Goal: Check status: Check status

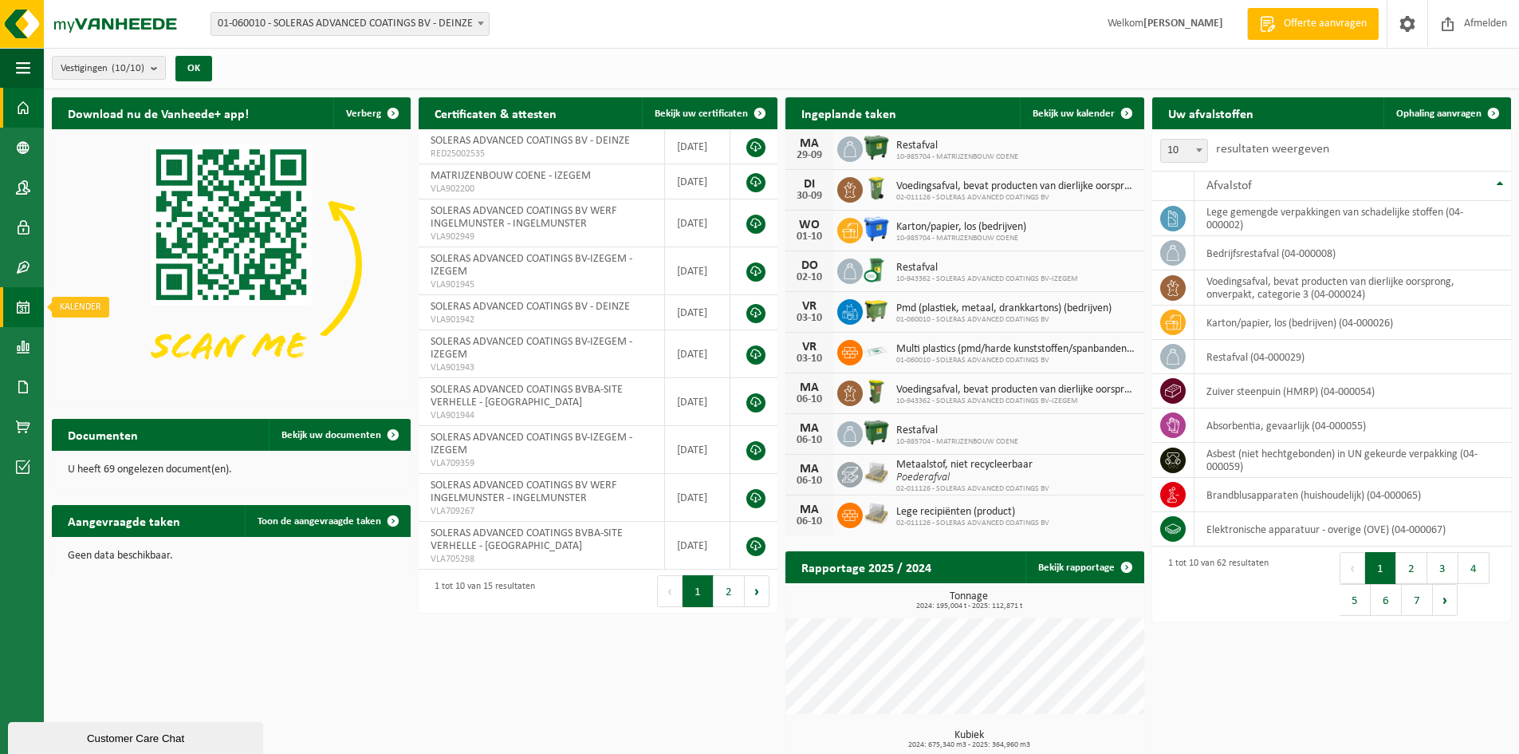
click at [29, 308] on span at bounding box center [23, 307] width 14 height 40
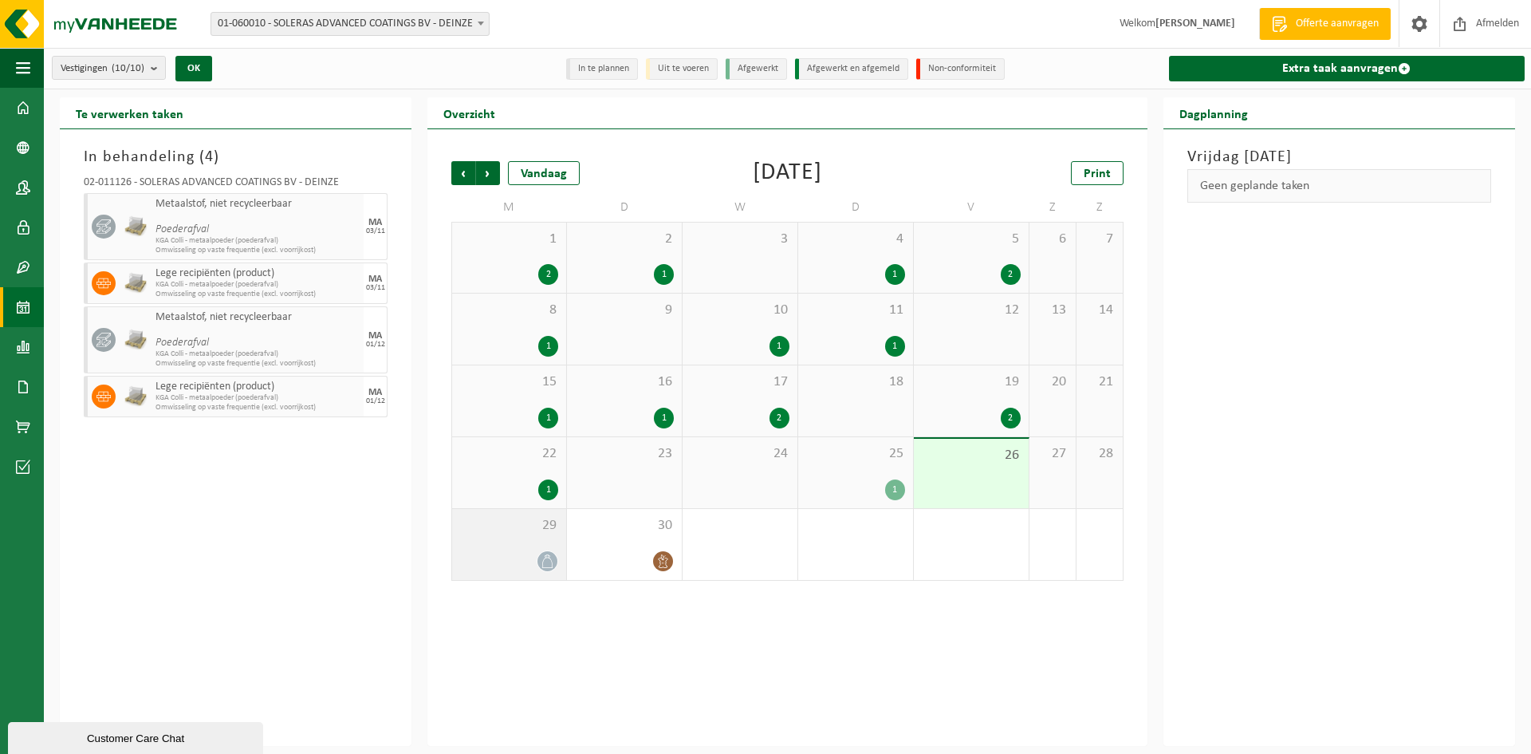
click at [537, 540] on div "29" at bounding box center [509, 544] width 114 height 71
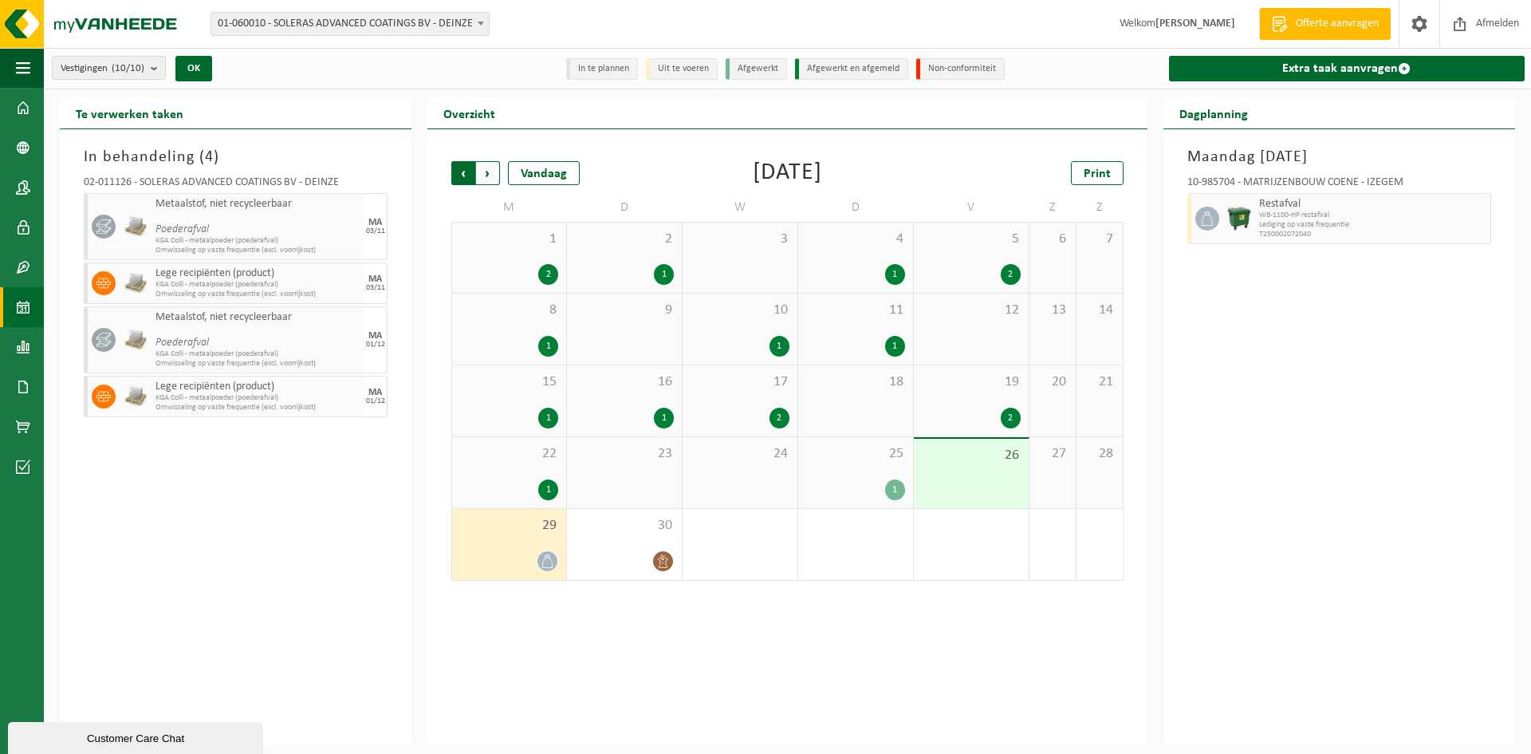
click at [497, 177] on span "Volgende" at bounding box center [488, 173] width 24 height 24
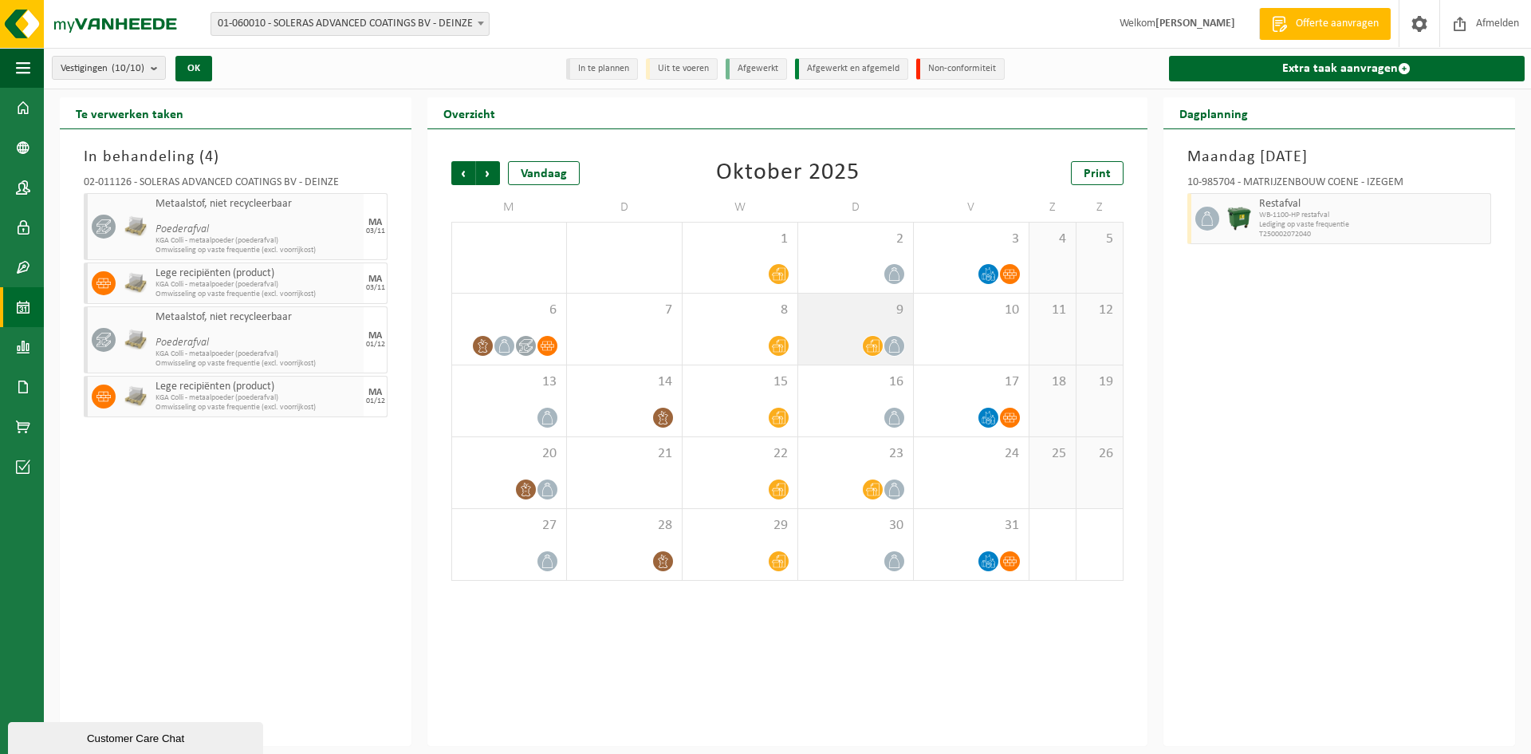
click at [860, 322] on div "9" at bounding box center [855, 328] width 115 height 71
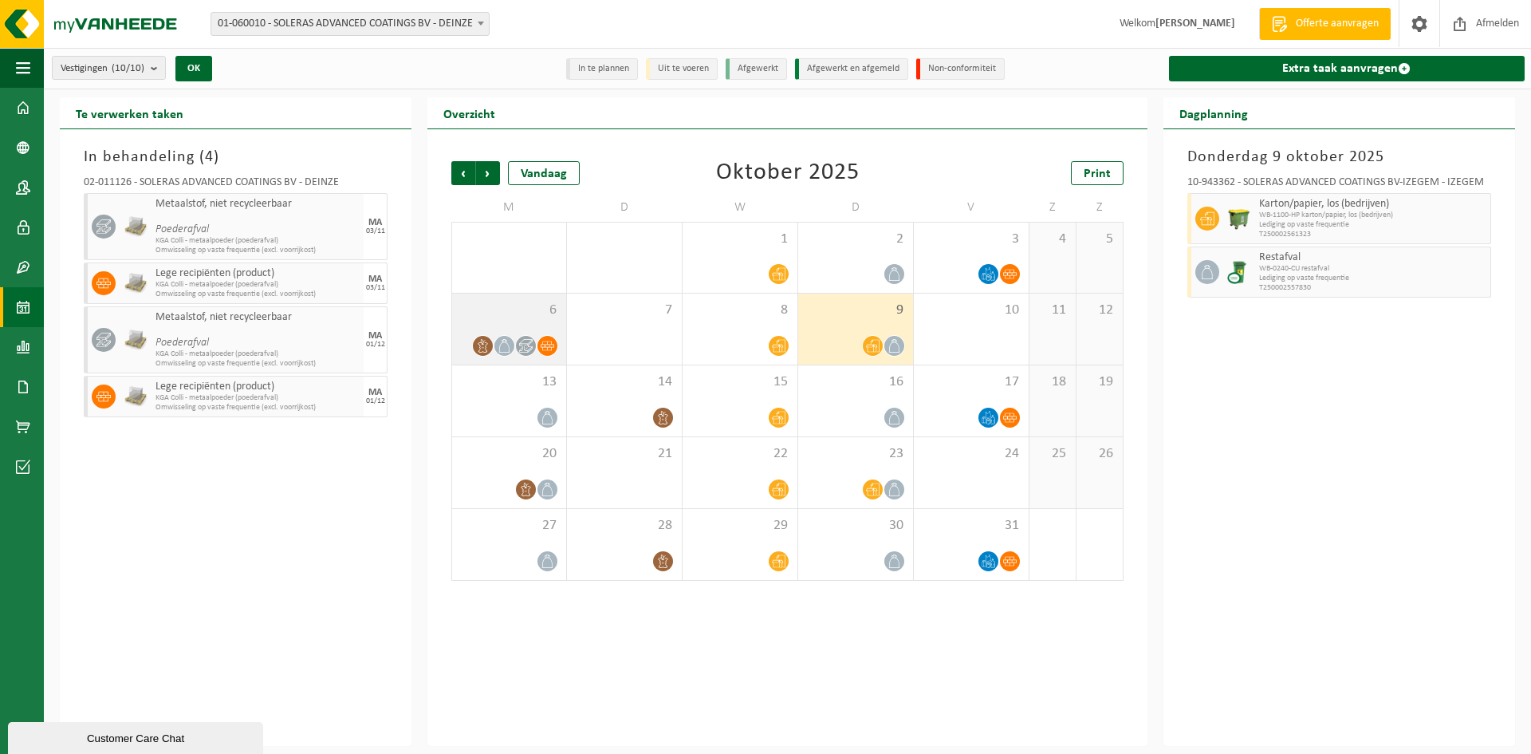
click at [528, 309] on span "6" at bounding box center [509, 310] width 98 height 18
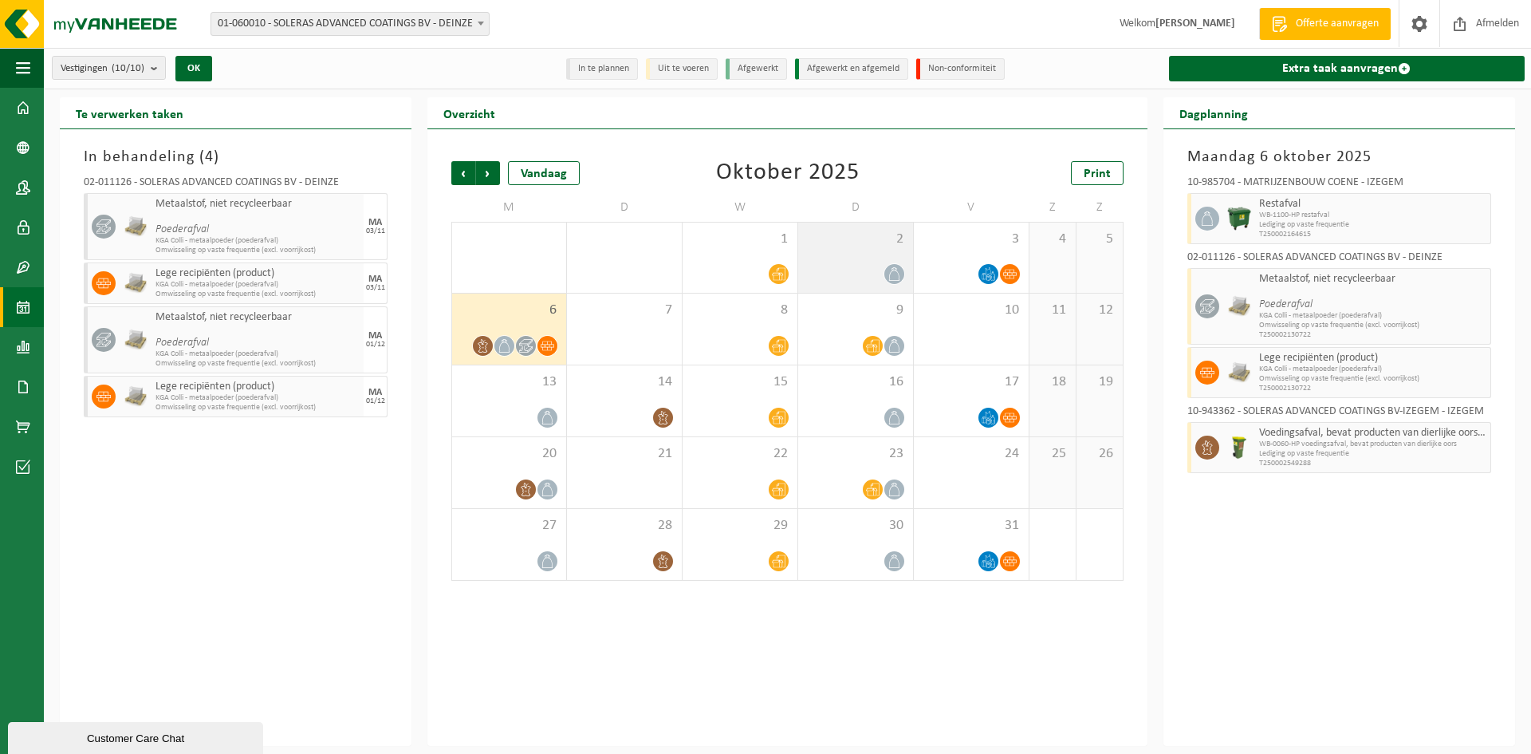
click at [856, 238] on span "2" at bounding box center [855, 239] width 99 height 18
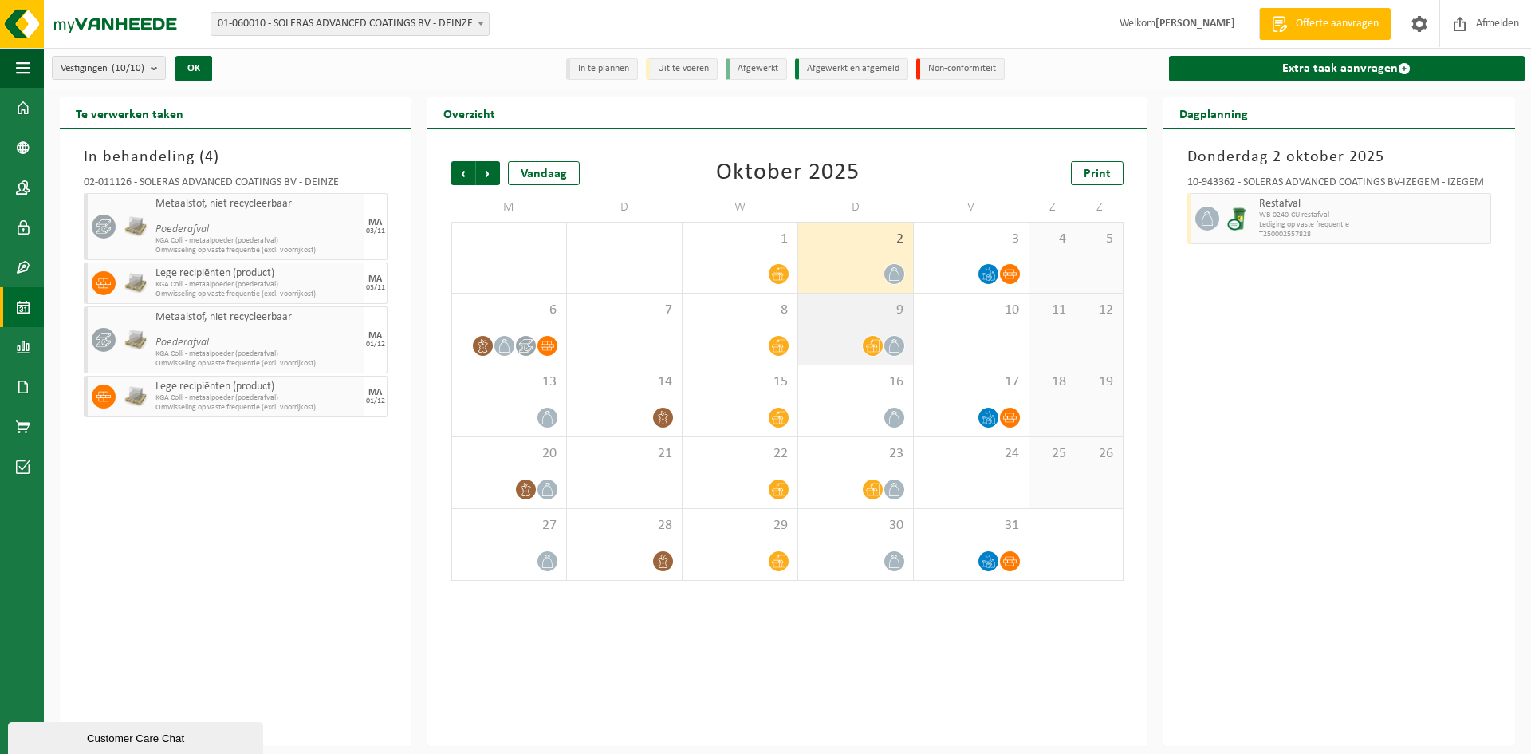
click at [824, 306] on span "9" at bounding box center [855, 310] width 99 height 18
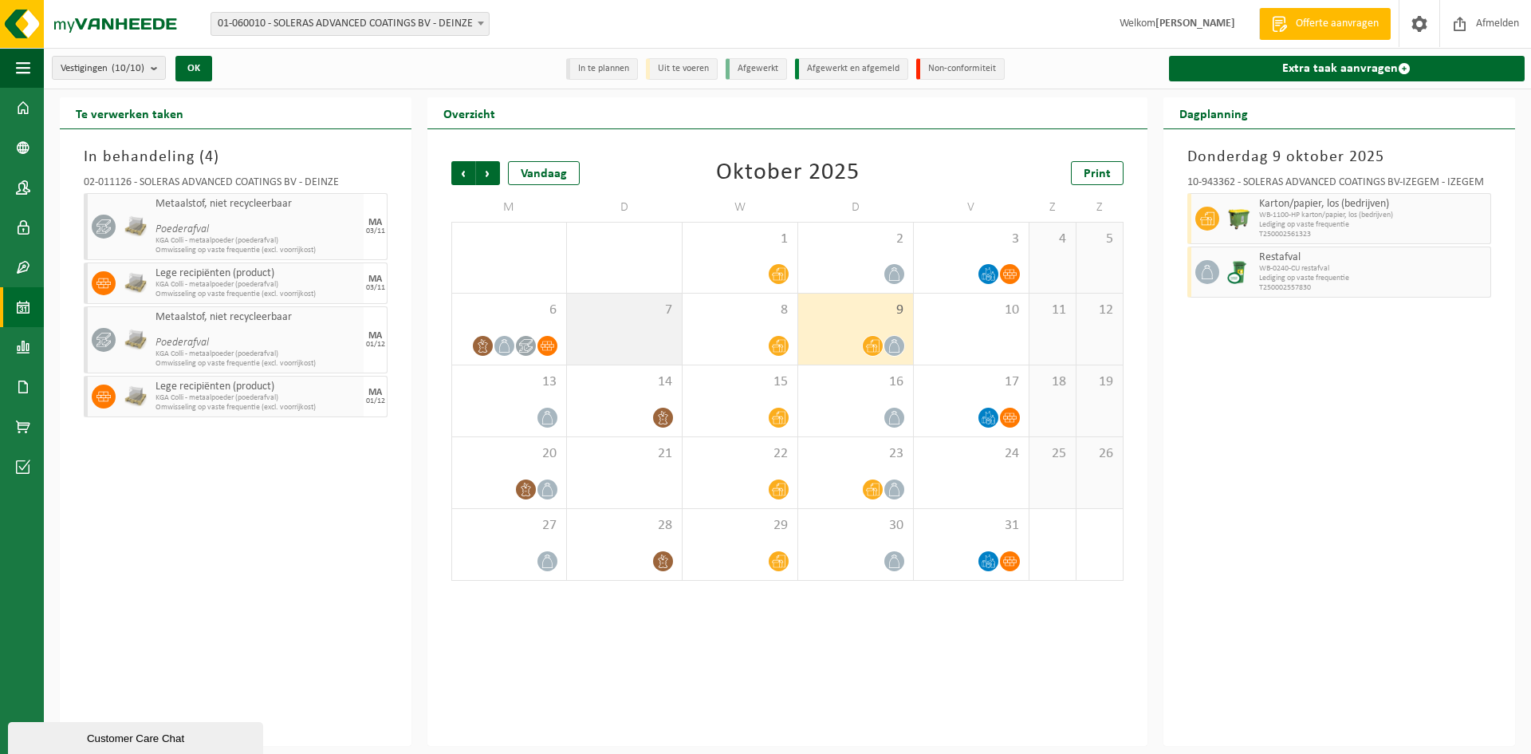
click at [641, 298] on div "7" at bounding box center [624, 328] width 115 height 71
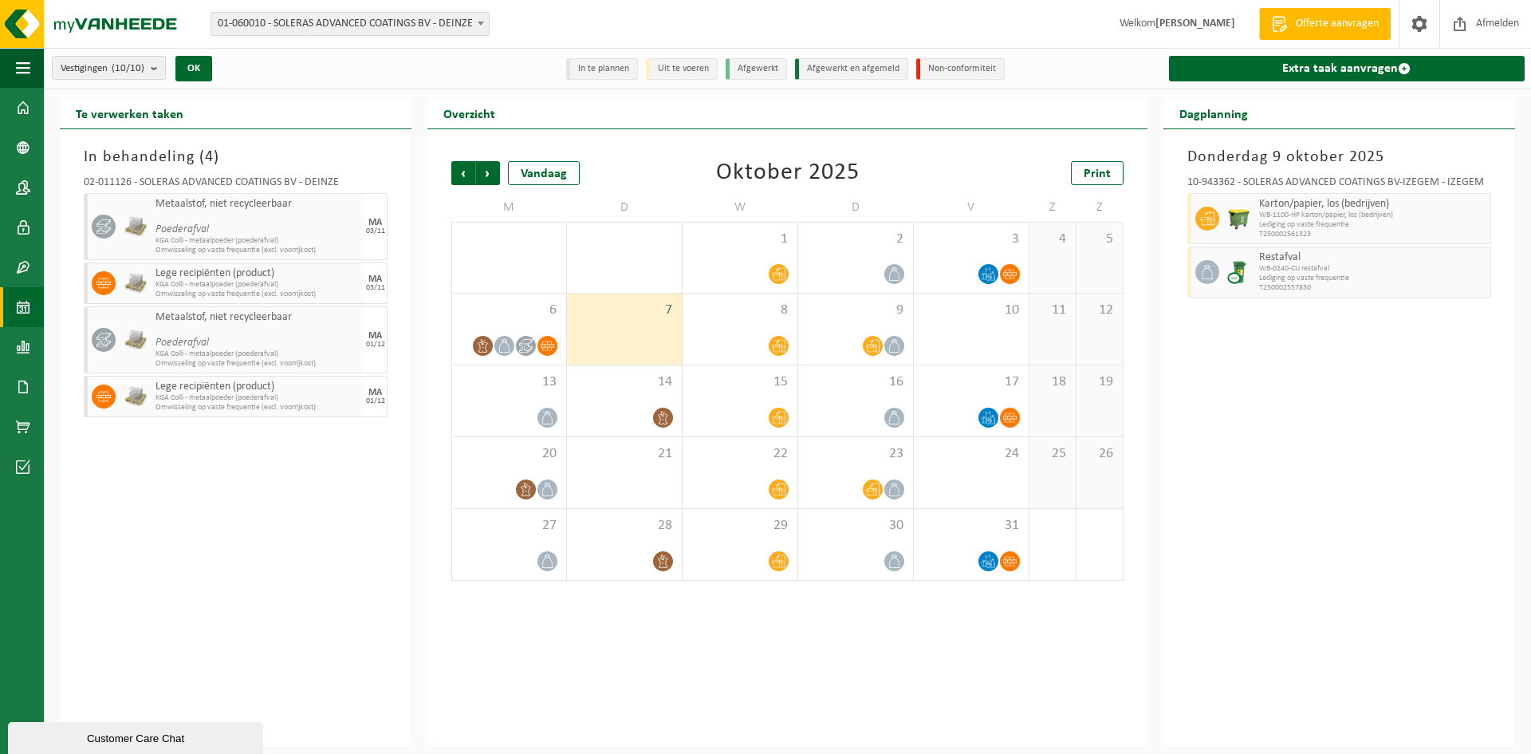
click at [650, 269] on div at bounding box center [624, 274] width 99 height 22
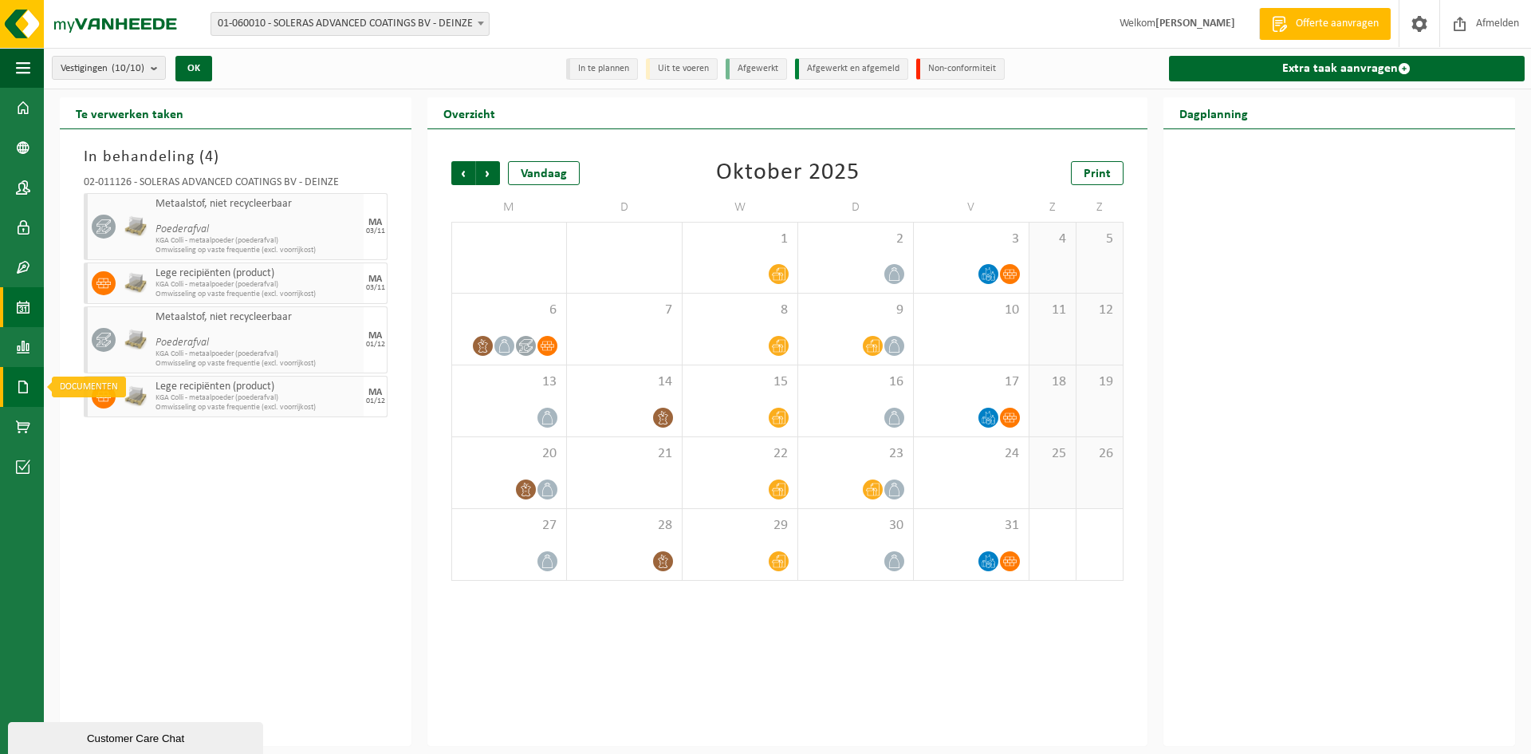
click at [32, 377] on link "Documenten" at bounding box center [22, 387] width 44 height 40
click at [140, 388] on link "Facturen" at bounding box center [110, 386] width 124 height 30
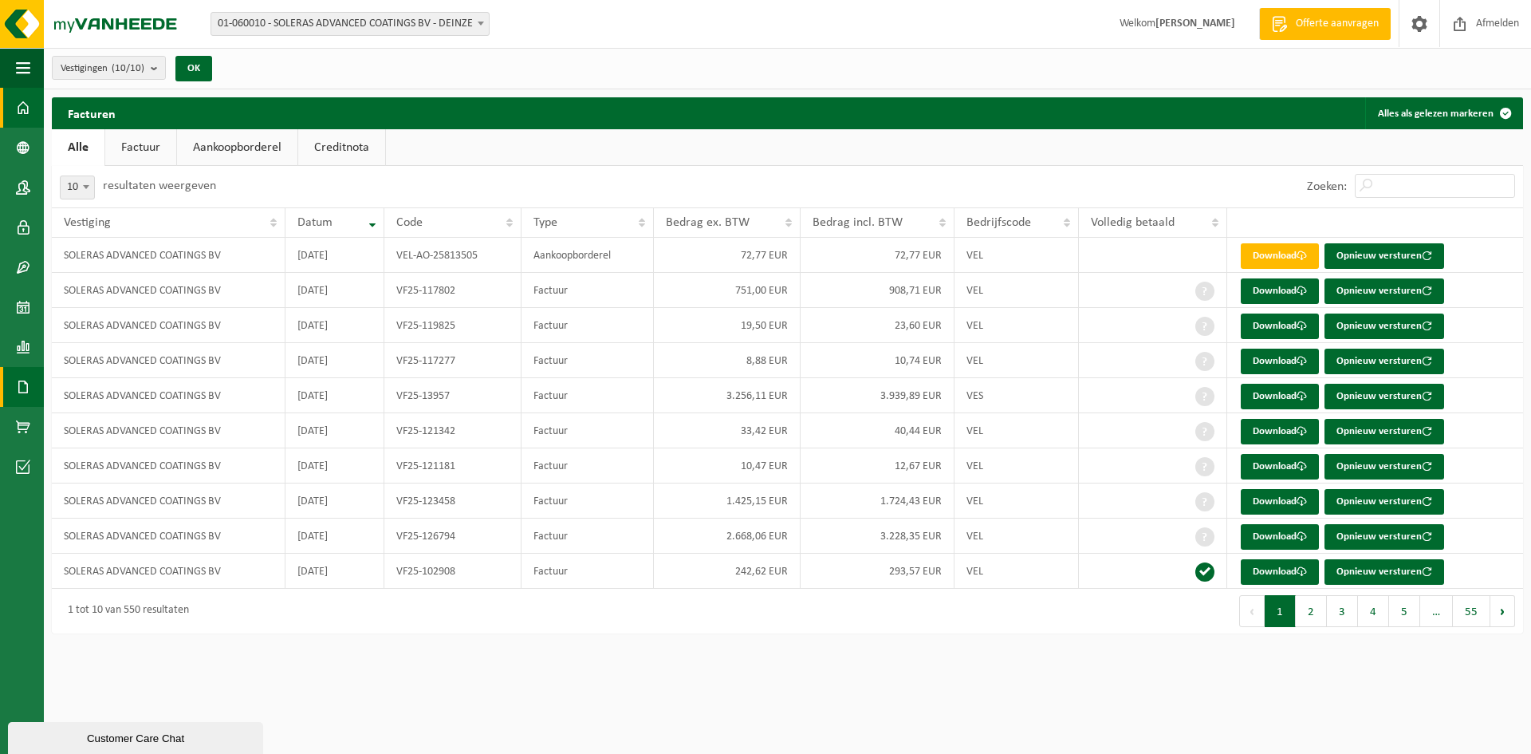
click at [17, 101] on span at bounding box center [23, 108] width 14 height 40
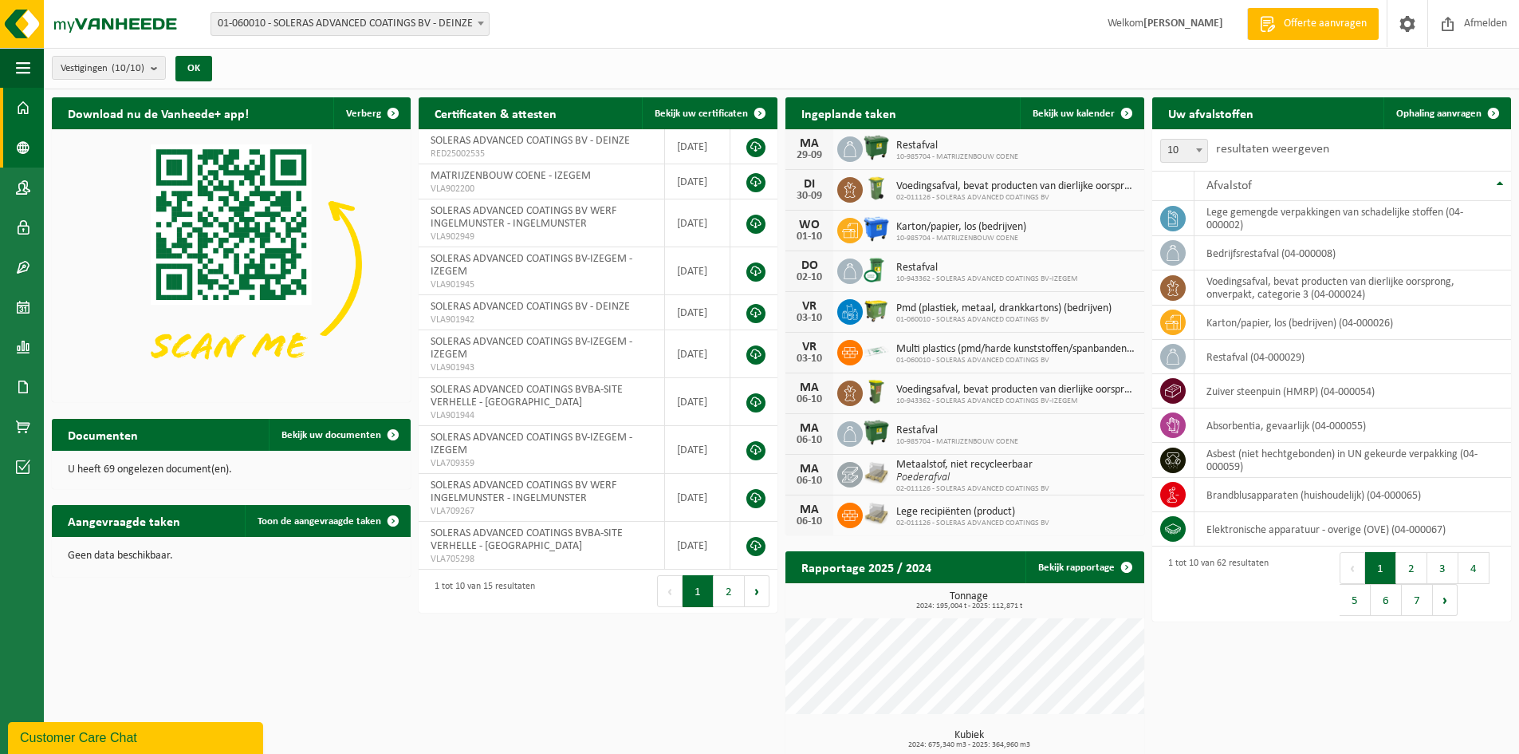
click at [17, 146] on span at bounding box center [23, 148] width 14 height 40
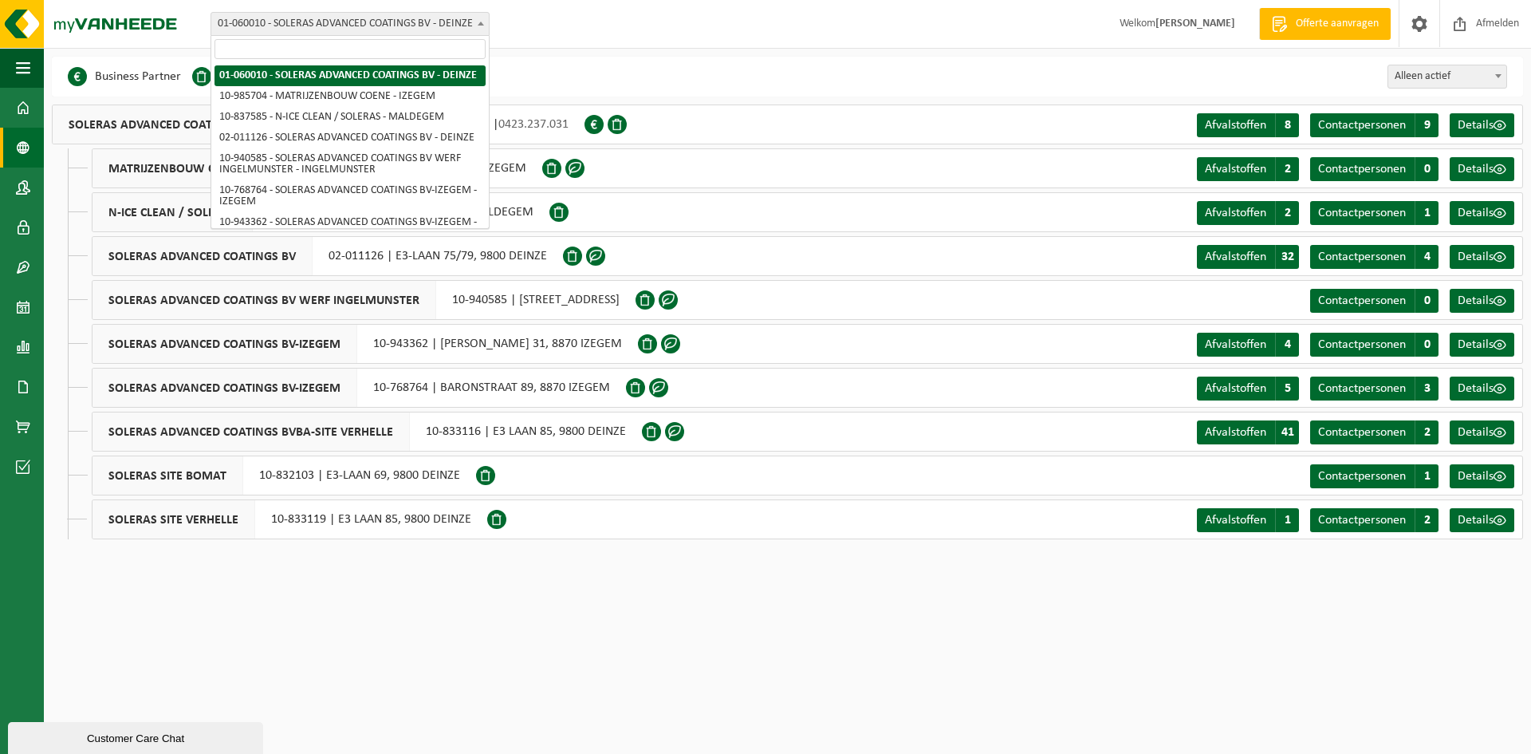
click at [478, 23] on b at bounding box center [481, 24] width 6 height 4
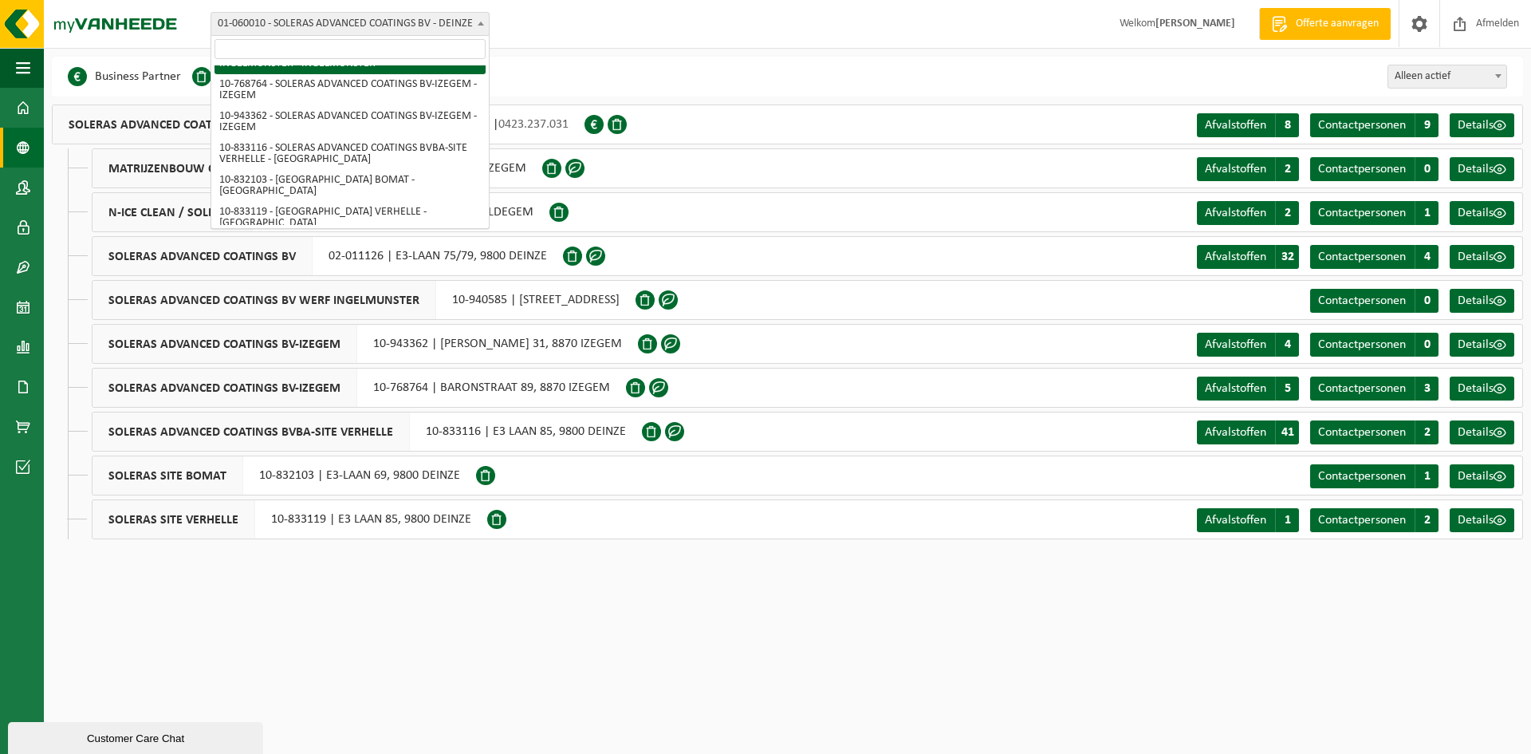
scroll to position [115, 0]
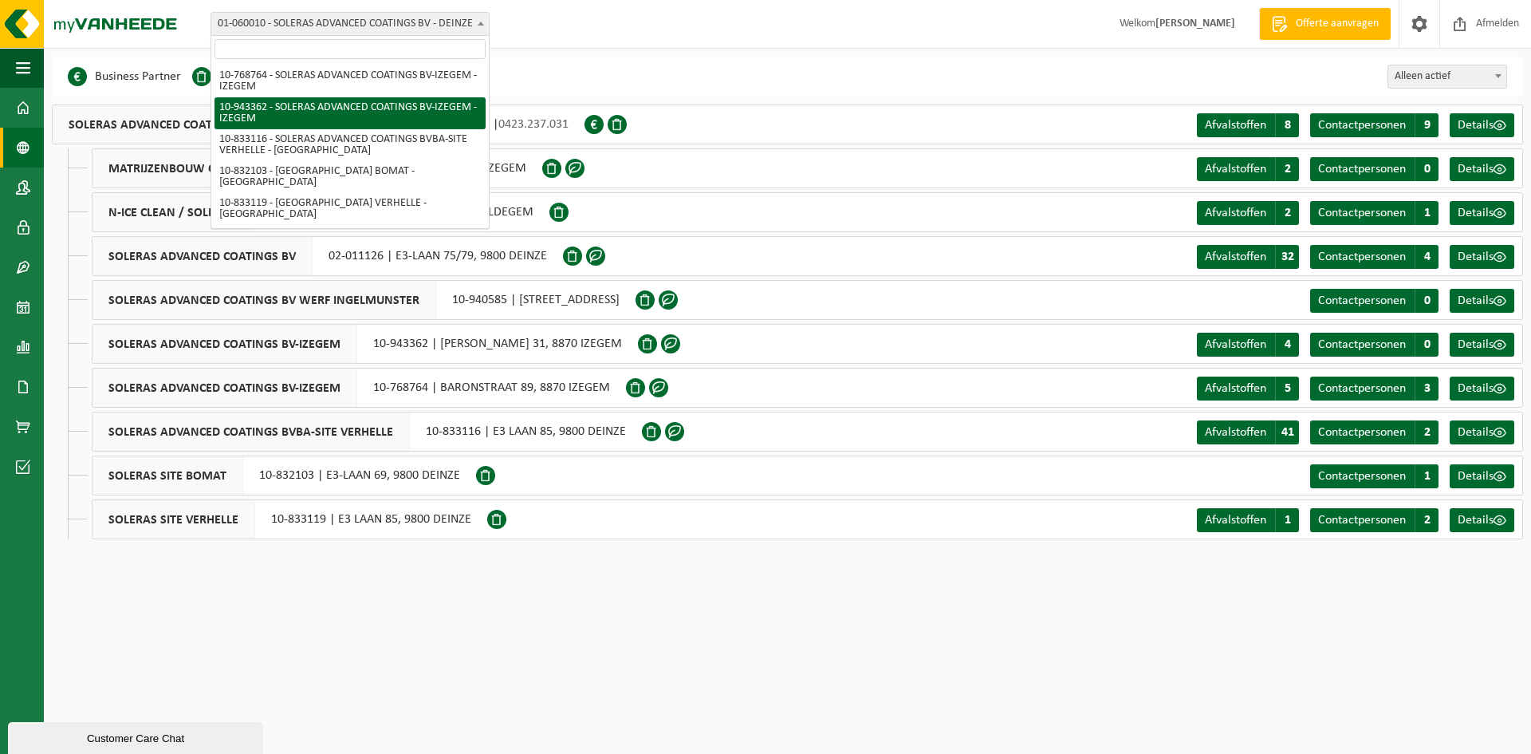
select select "140247"
